Goal: Obtain resource: Download file/media

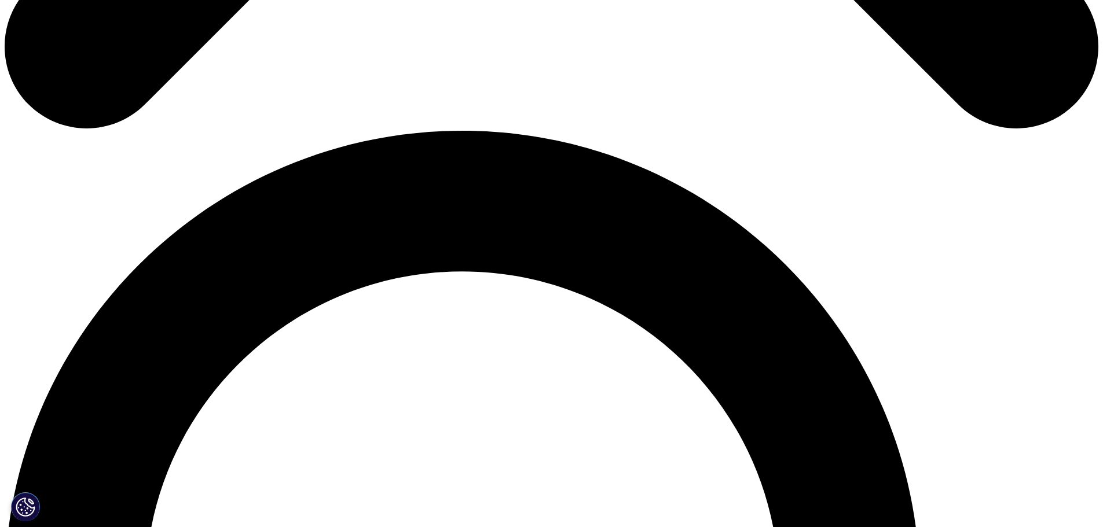
scroll to position [984, 0]
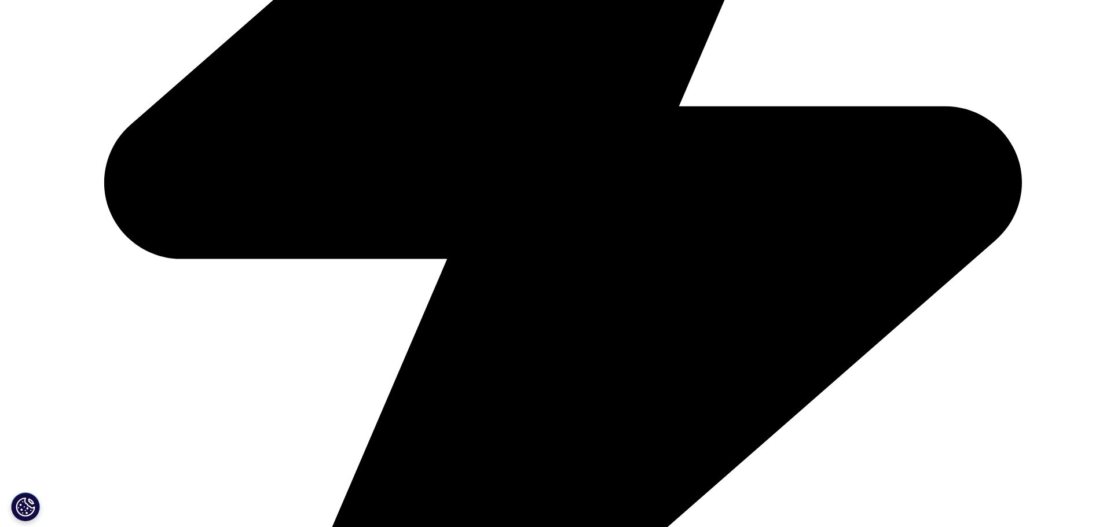
scroll to position [1042, 0]
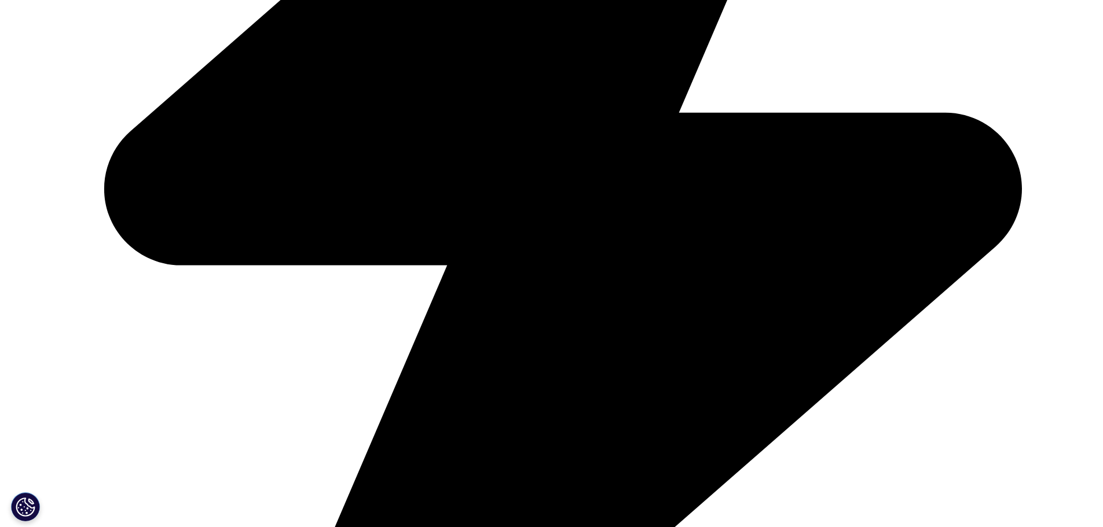
scroll to position [753, 0]
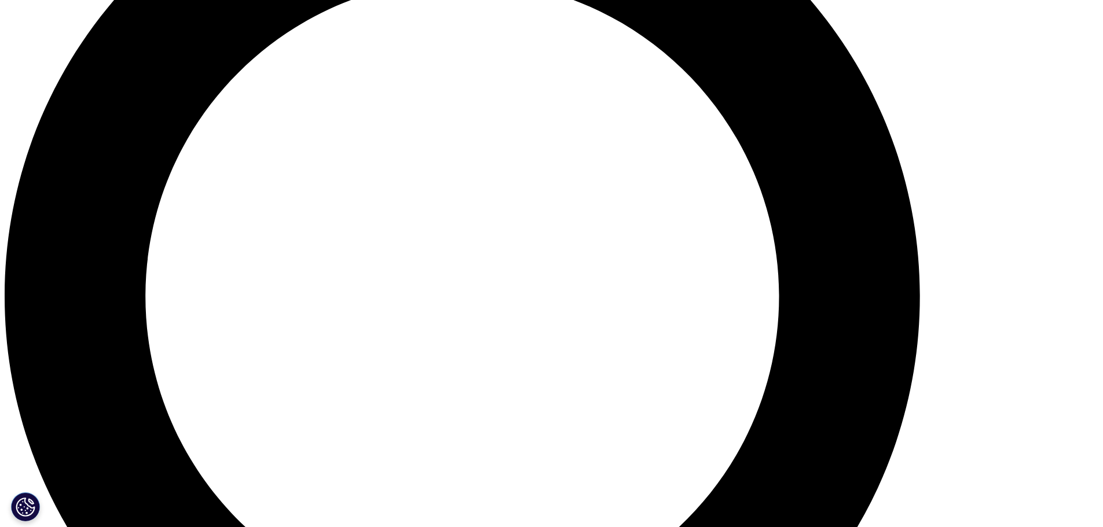
scroll to position [1401, 0]
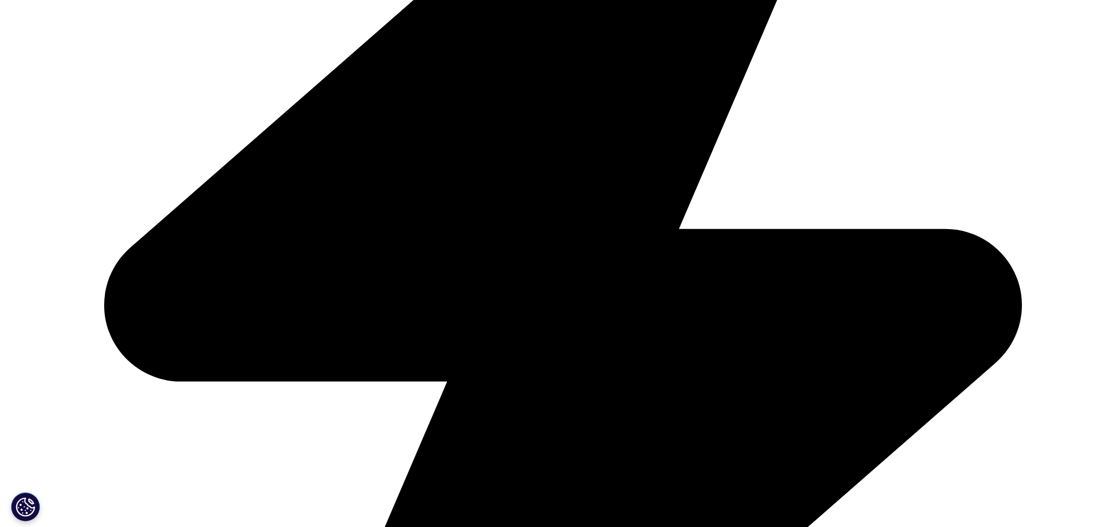
scroll to position [579, 0]
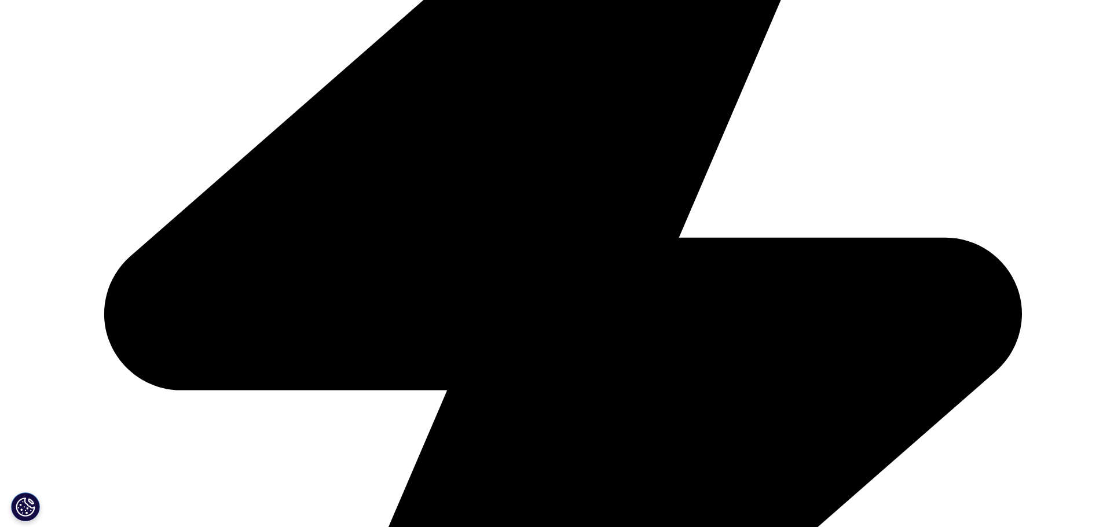
type input "Reza"
type input "Yeganeh"
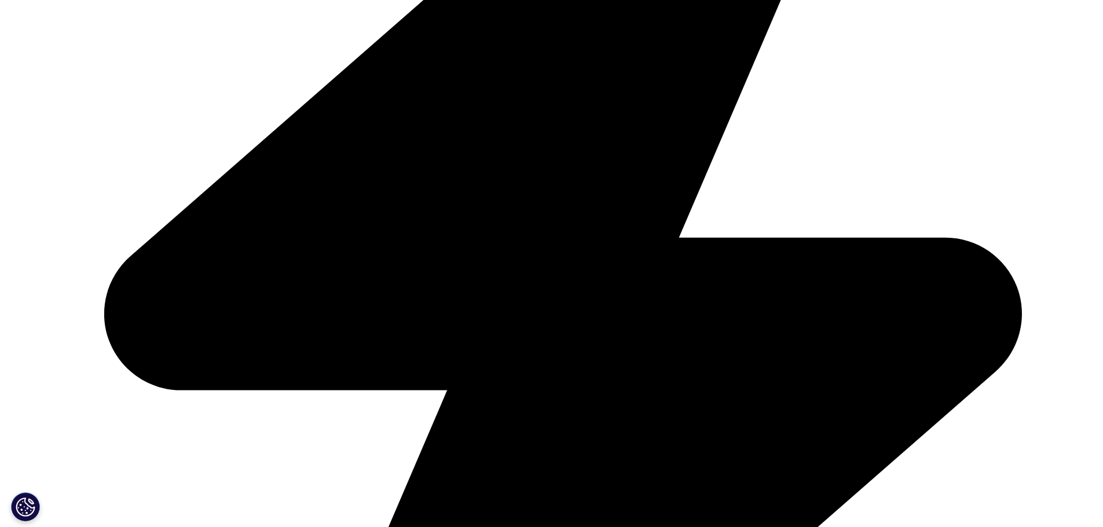
scroll to position [0, 24]
type input "reza@chemi-pharm.com"
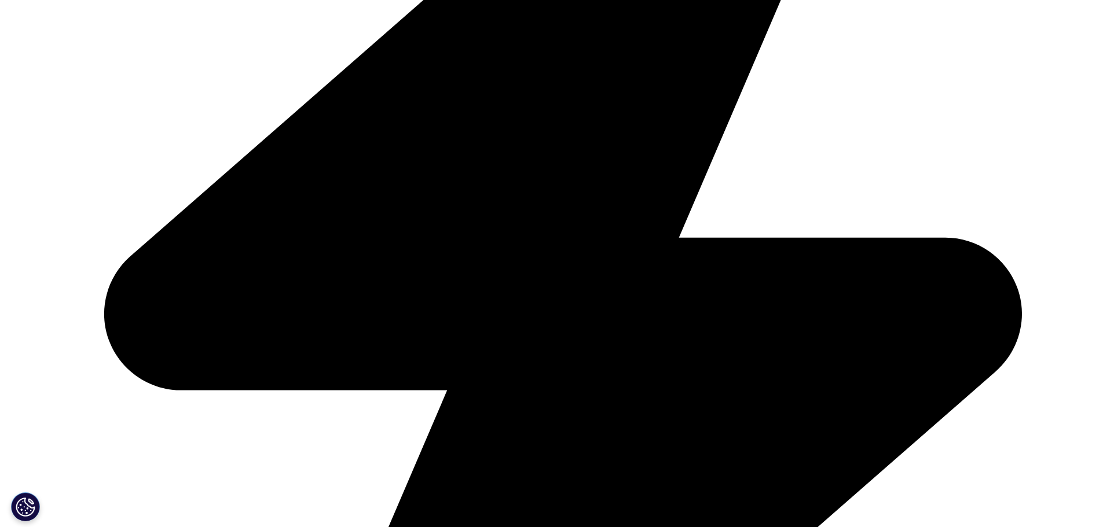
type input "Member of the board"
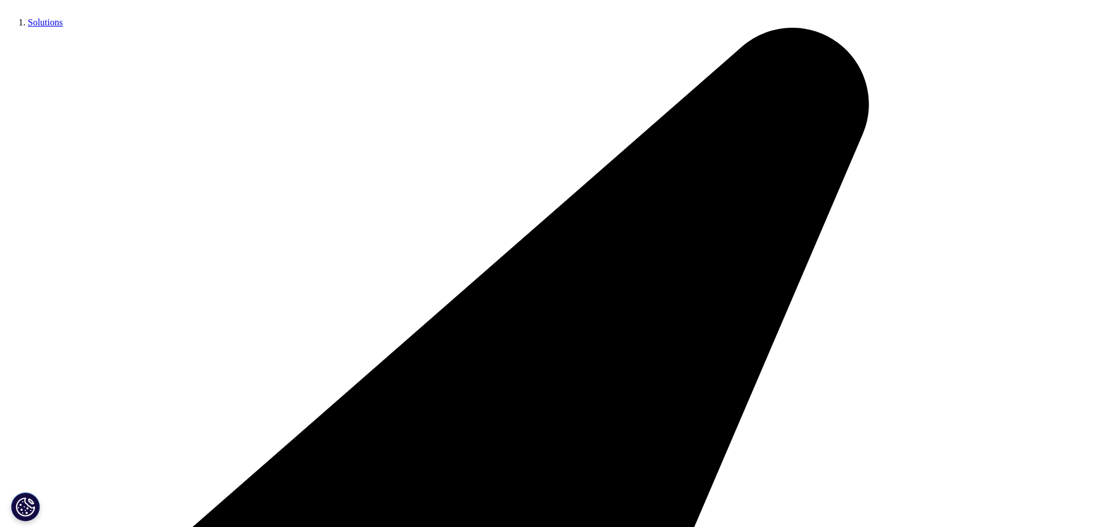
type input "CHEMI-PHARM AS"
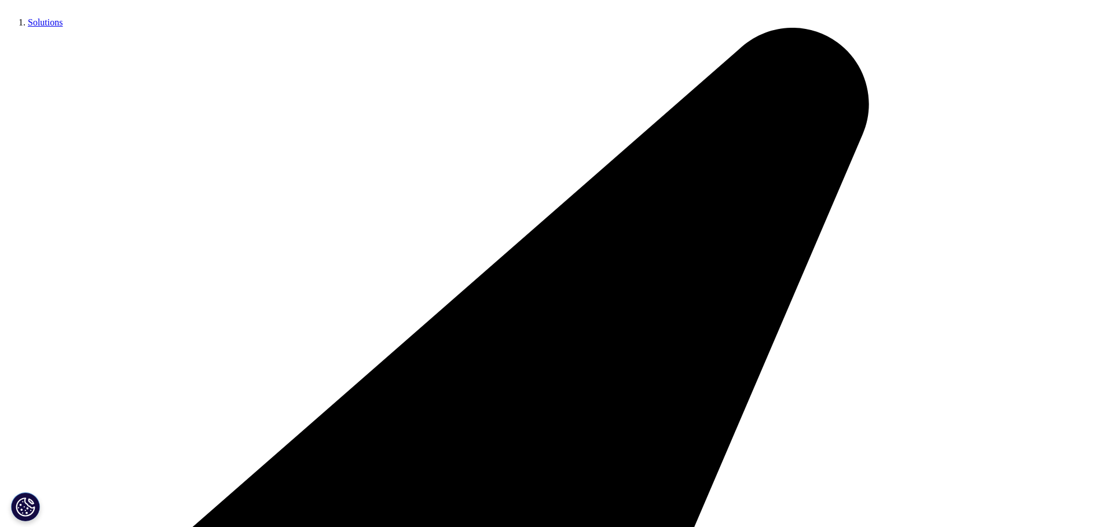
select select "Estonia"
drag, startPoint x: 235, startPoint y: 274, endPoint x: 239, endPoint y: 285, distance: 11.5
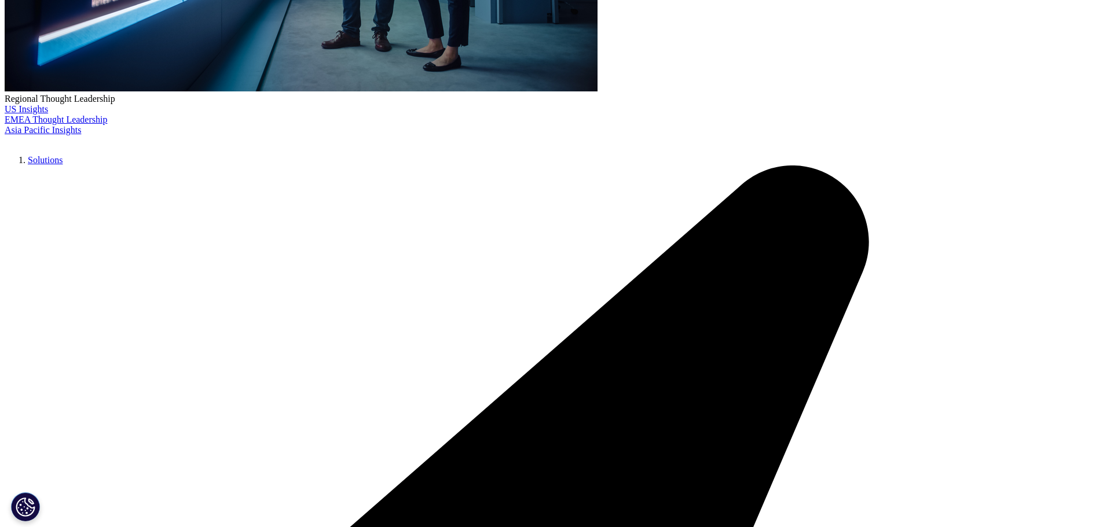
scroll to position [414, 0]
